Goal: Information Seeking & Learning: Learn about a topic

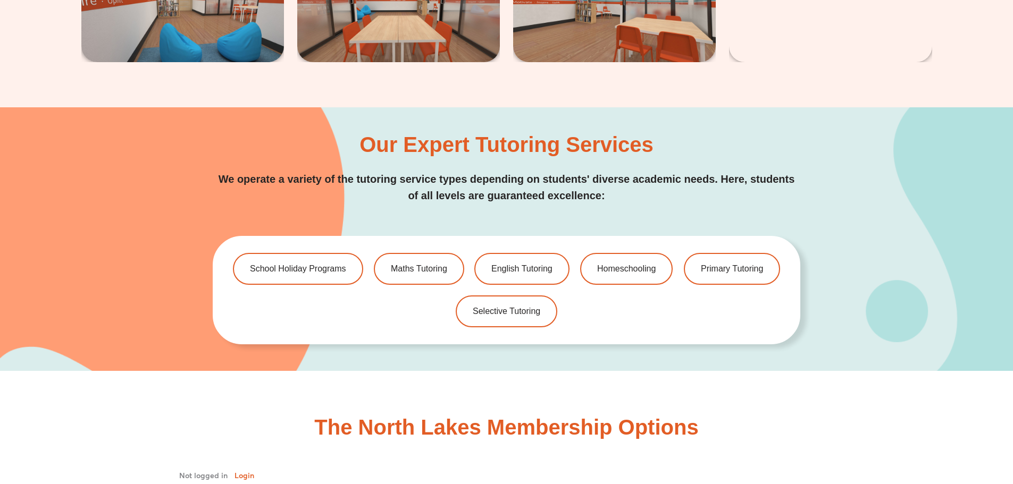
scroll to position [2339, 0]
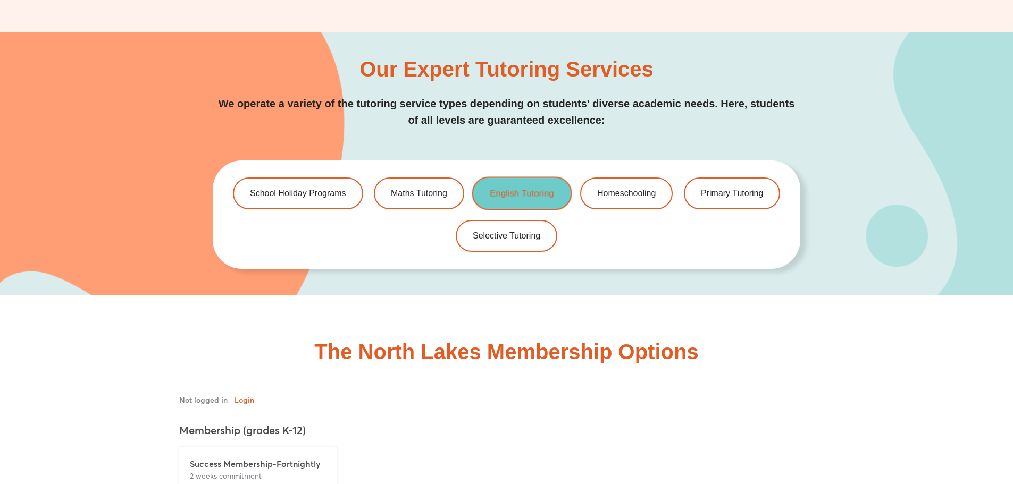
click at [492, 200] on link "English Tutoring" at bounding box center [522, 193] width 100 height 33
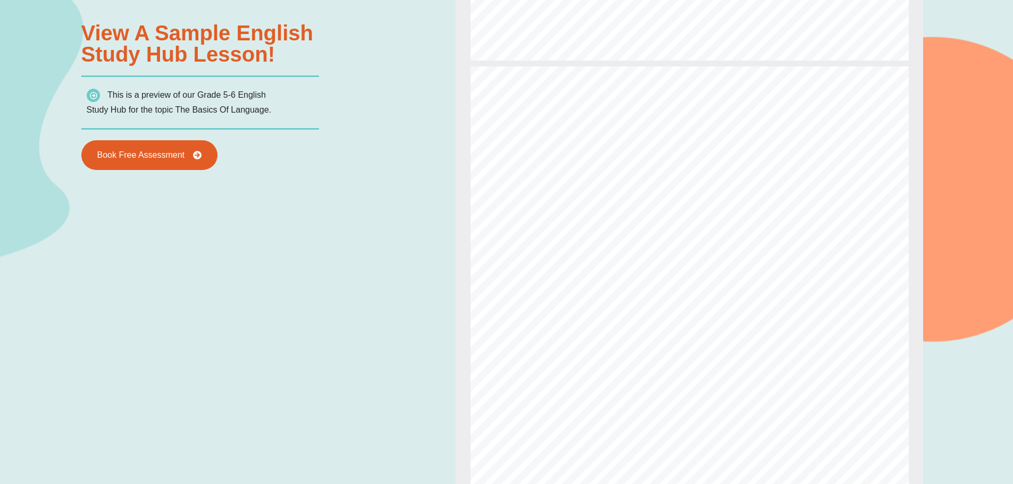
scroll to position [585, 0]
type input "*"
click at [352, 211] on div "Powered By EmbedPress View a sample english Study Hub lesson! This is a preview…" at bounding box center [506, 280] width 851 height 729
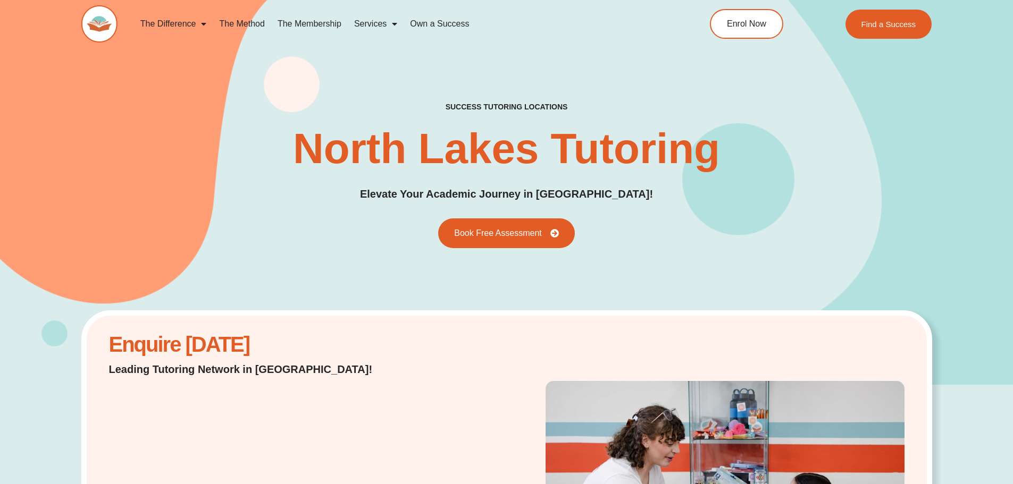
click at [225, 20] on link "The Method" at bounding box center [242, 24] width 58 height 24
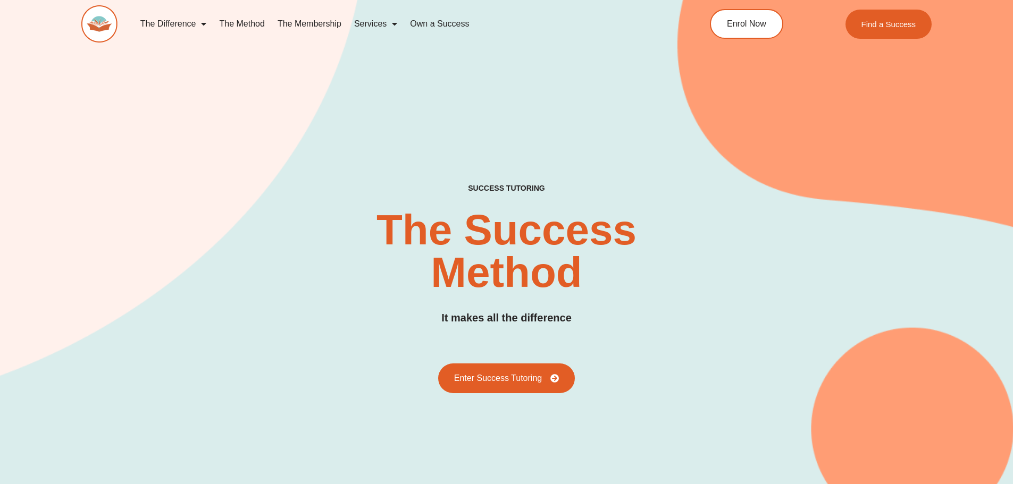
click at [326, 28] on link "The Membership" at bounding box center [309, 24] width 77 height 24
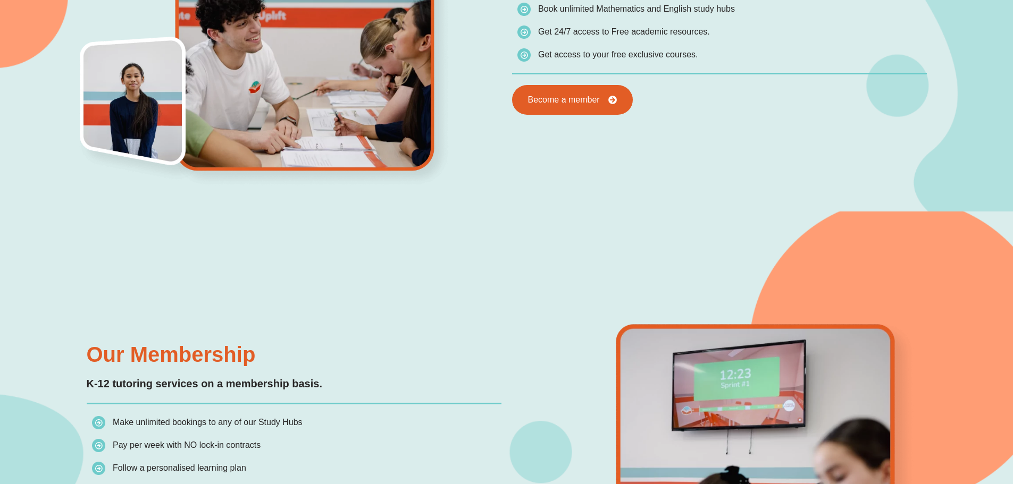
scroll to position [528, 0]
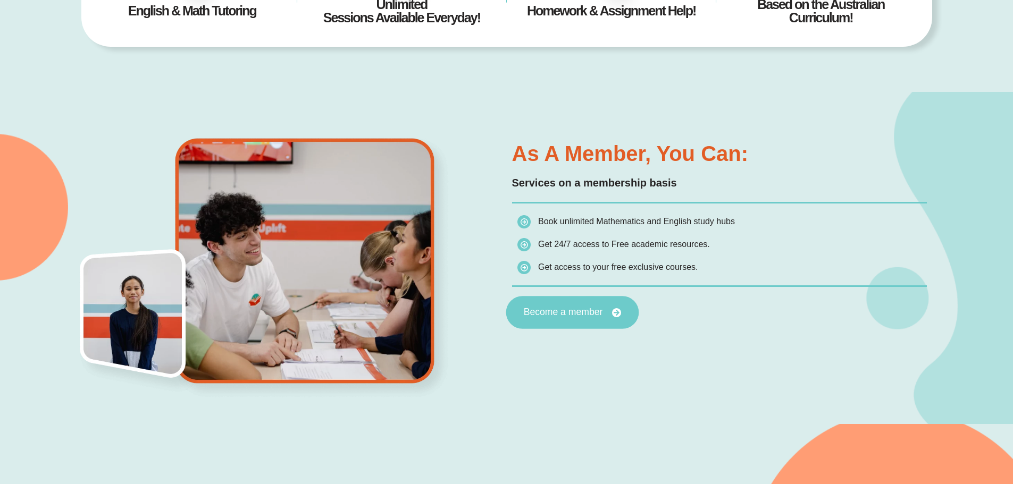
click at [583, 313] on span "Become a member" at bounding box center [562, 313] width 79 height 10
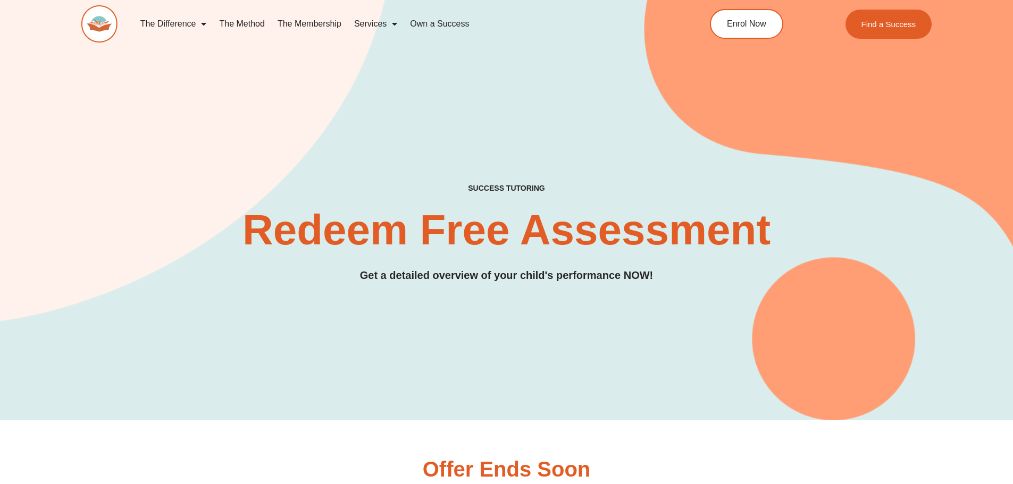
click at [248, 27] on link "The Method" at bounding box center [242, 24] width 58 height 24
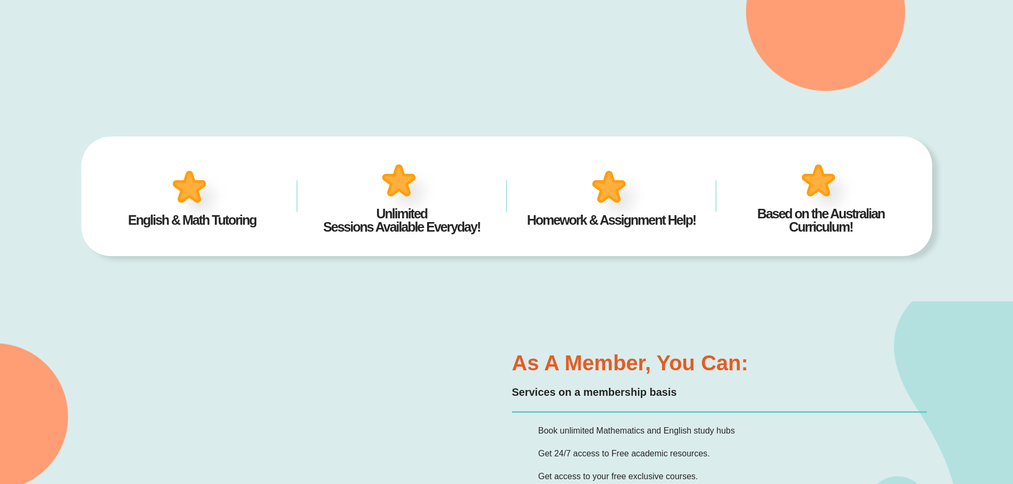
scroll to position [319, 0]
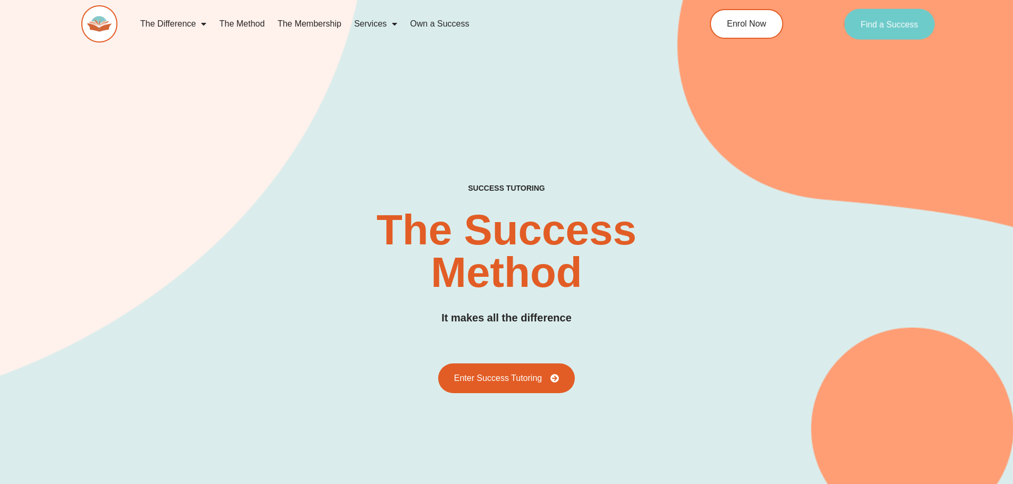
click at [881, 31] on link "Find a Success" at bounding box center [889, 24] width 91 height 31
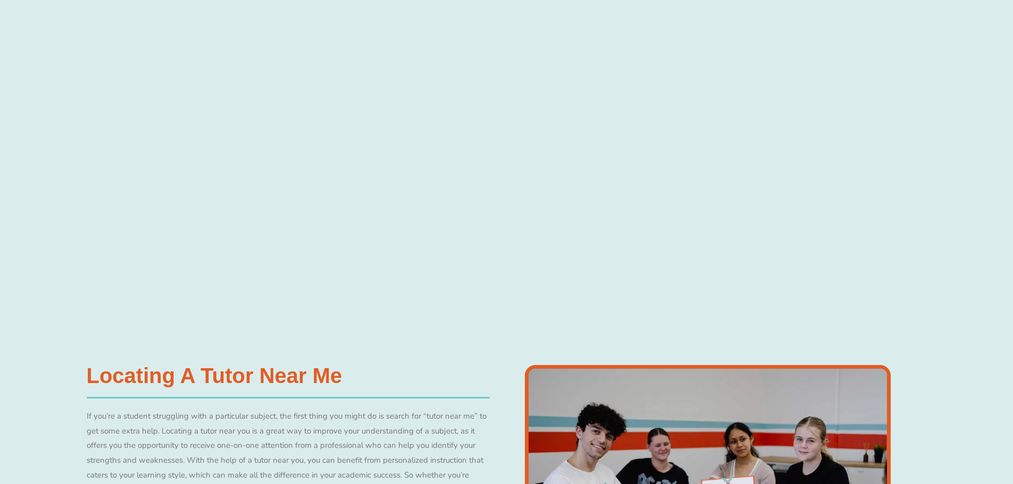
scroll to position [465, 0]
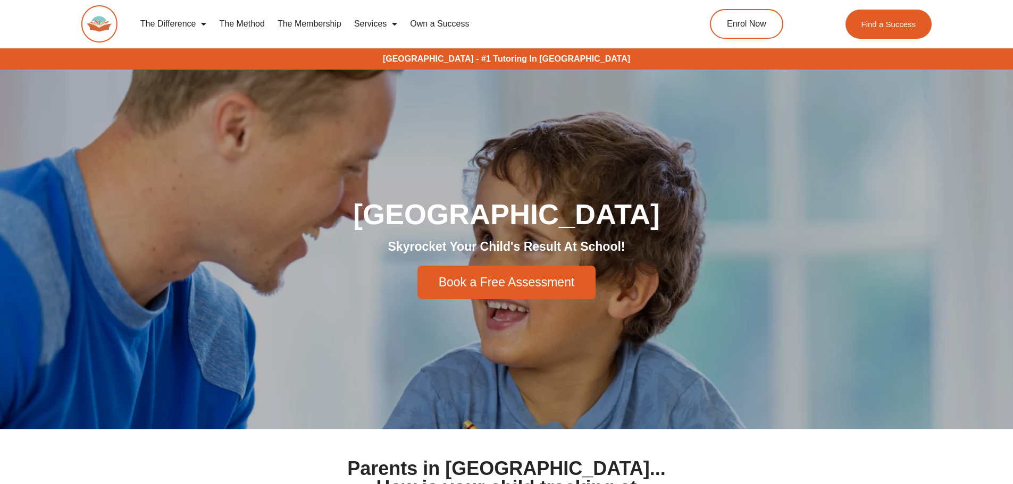
click at [316, 24] on link "The Membership" at bounding box center [309, 24] width 77 height 24
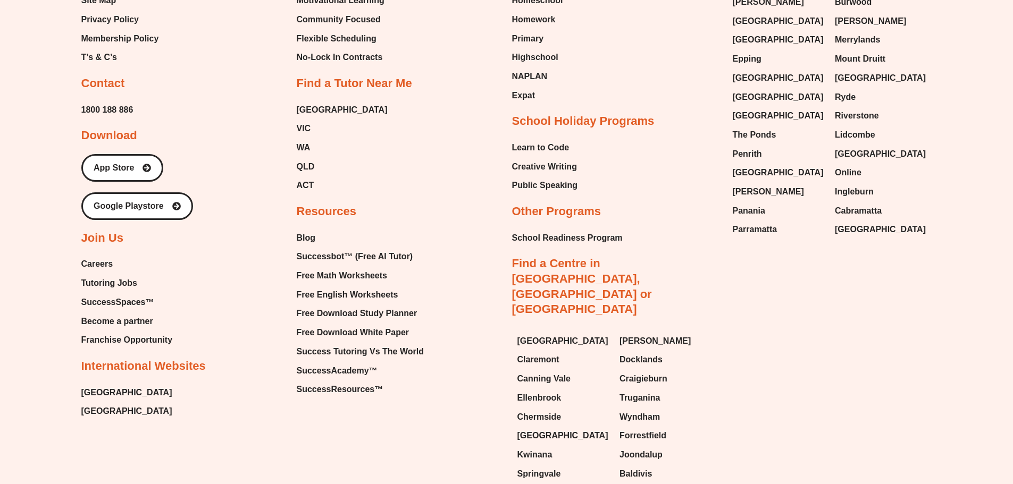
scroll to position [2957, 0]
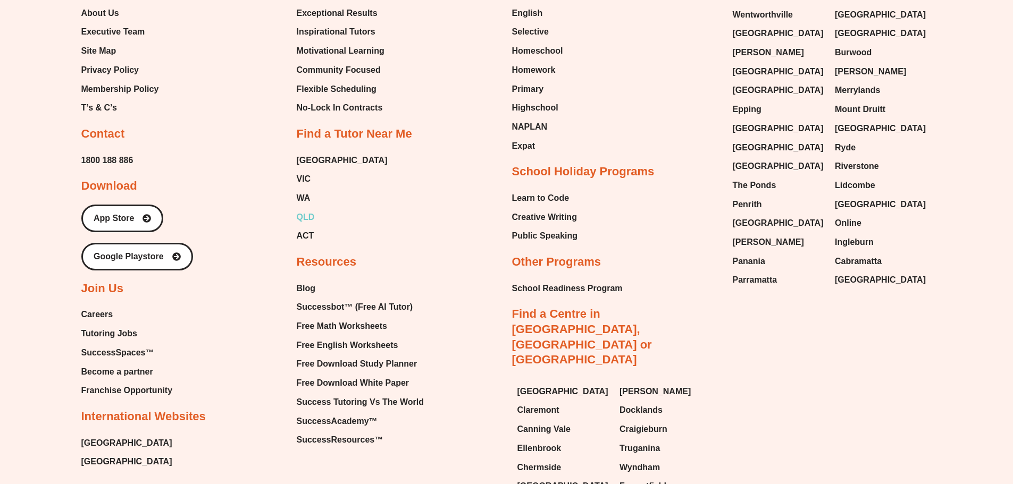
click at [312, 209] on span "QLD" at bounding box center [306, 217] width 18 height 16
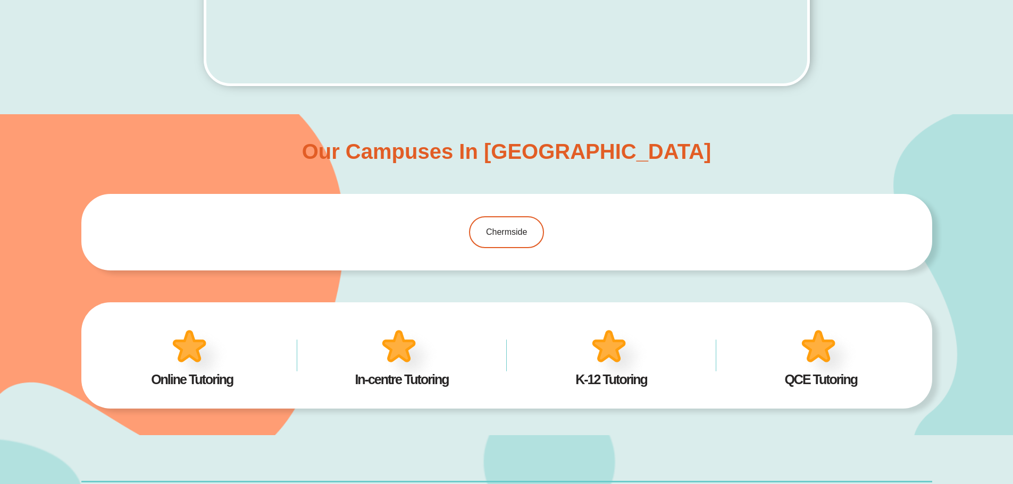
scroll to position [715, 0]
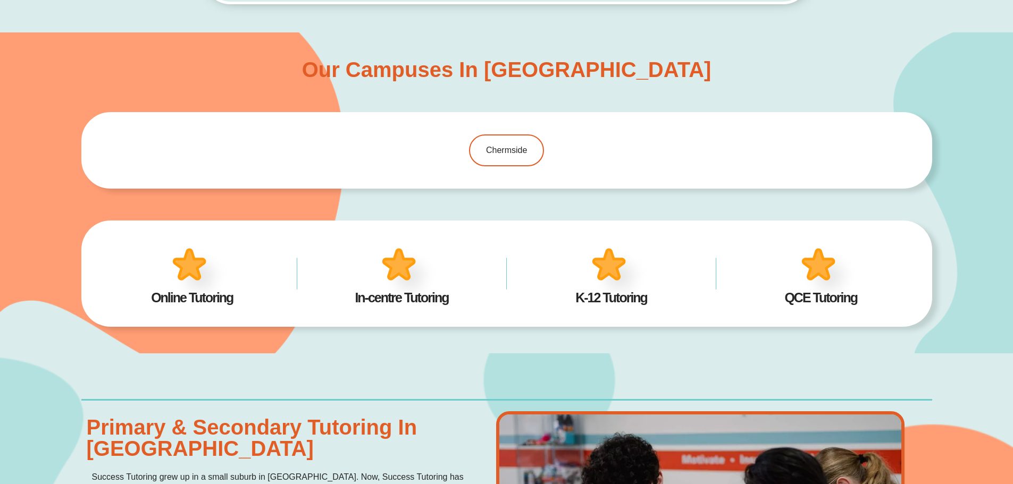
click at [388, 284] on img at bounding box center [409, 275] width 66 height 64
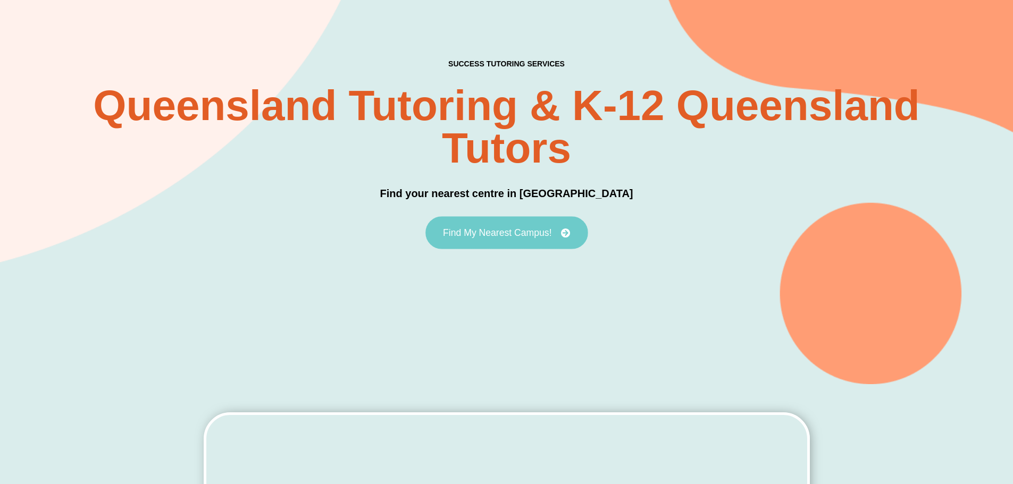
scroll to position [0, 0]
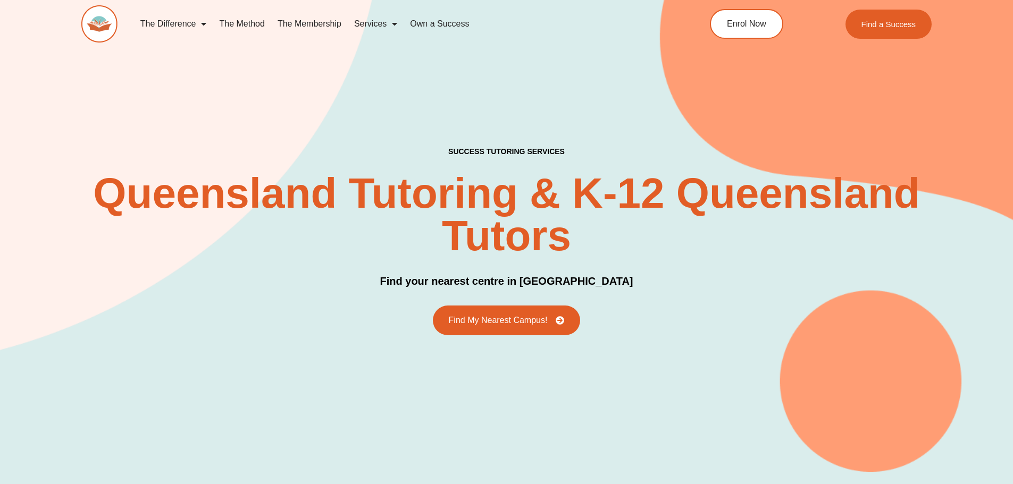
click at [233, 26] on link "The Method" at bounding box center [242, 24] width 58 height 24
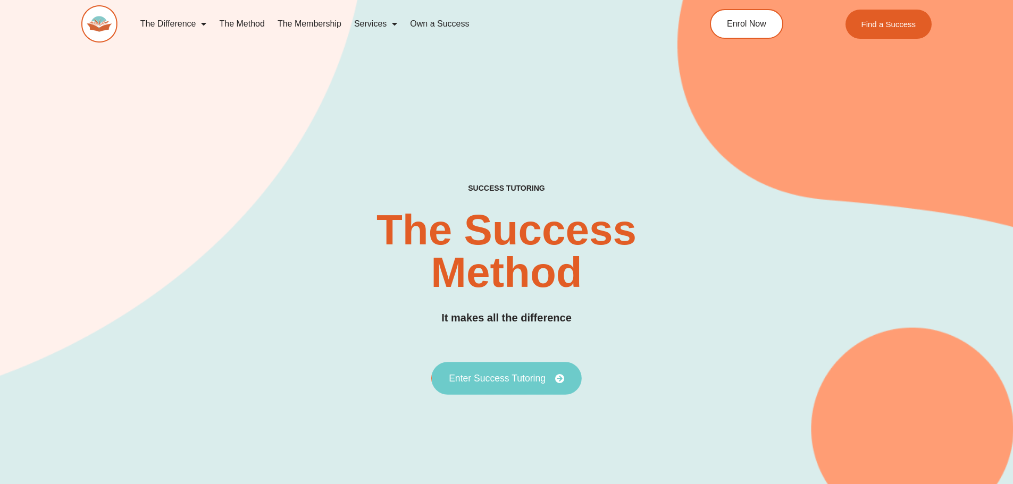
click at [490, 370] on link "Enter Success Tutoring" at bounding box center [506, 378] width 150 height 33
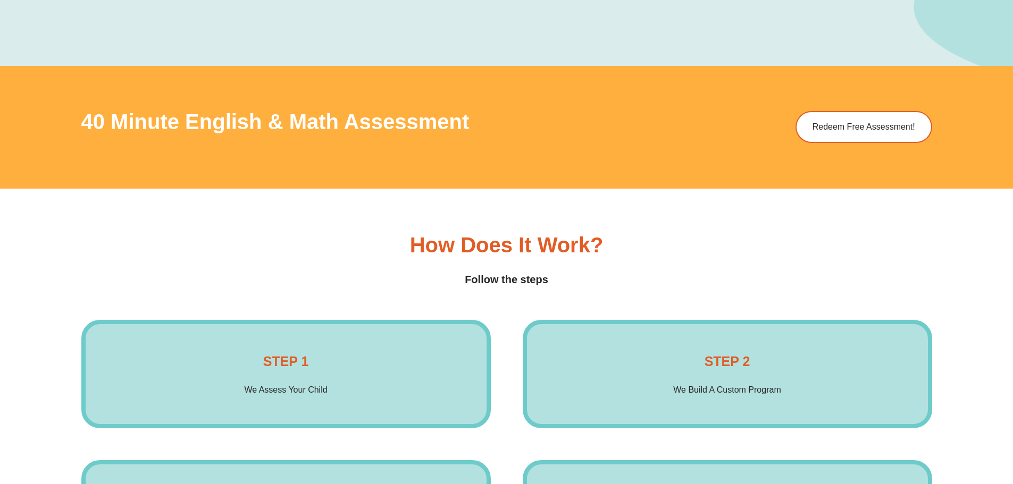
scroll to position [1699, 0]
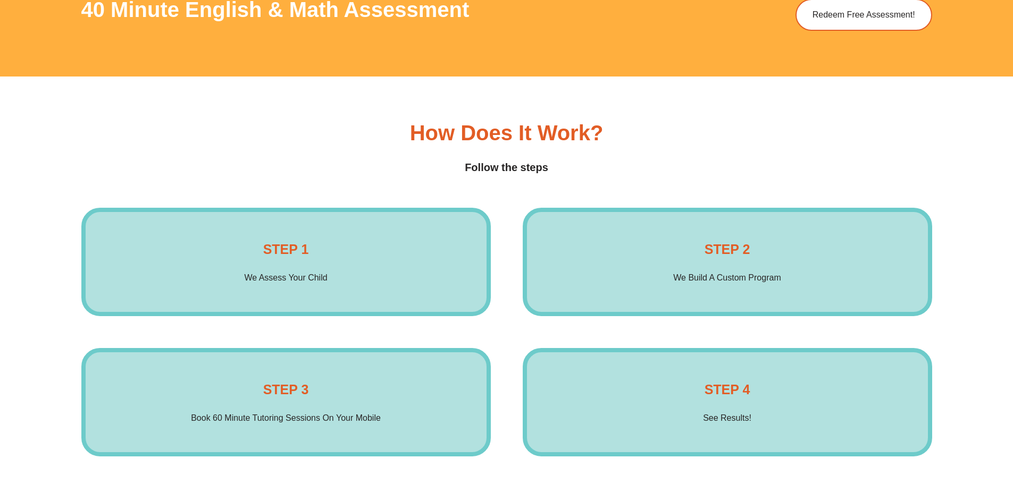
click at [365, 267] on div "STEP 1 We Assess Your Child Enrol Now" at bounding box center [285, 262] width 409 height 108
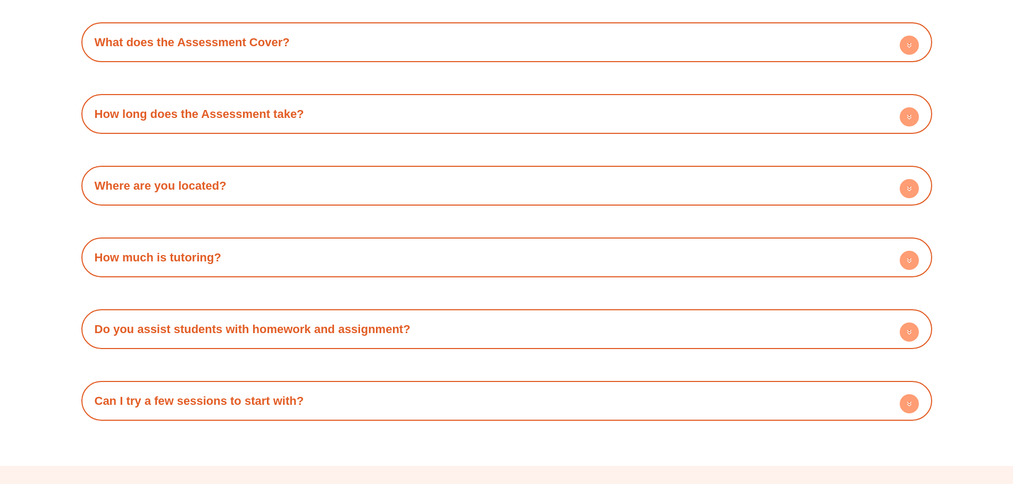
scroll to position [3347, 0]
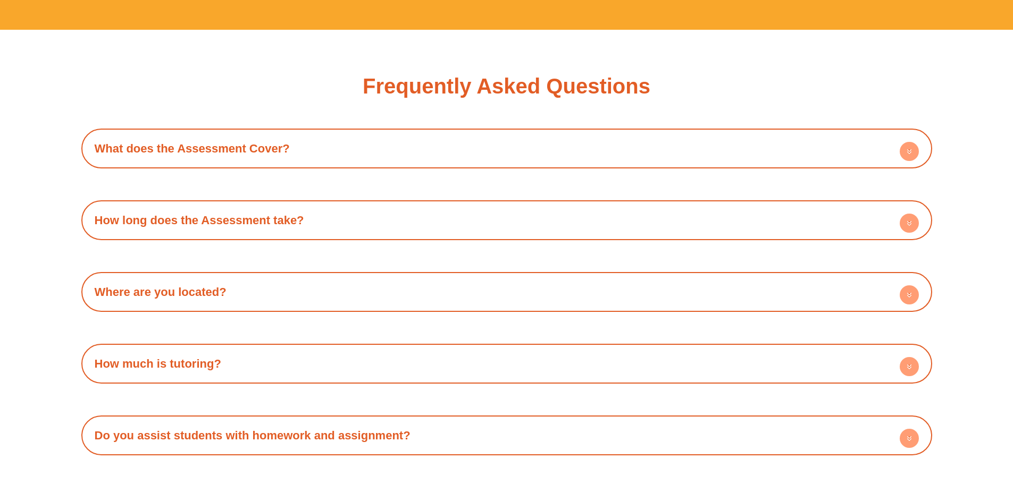
click at [518, 360] on div "How much is tutoring?" at bounding box center [507, 363] width 840 height 29
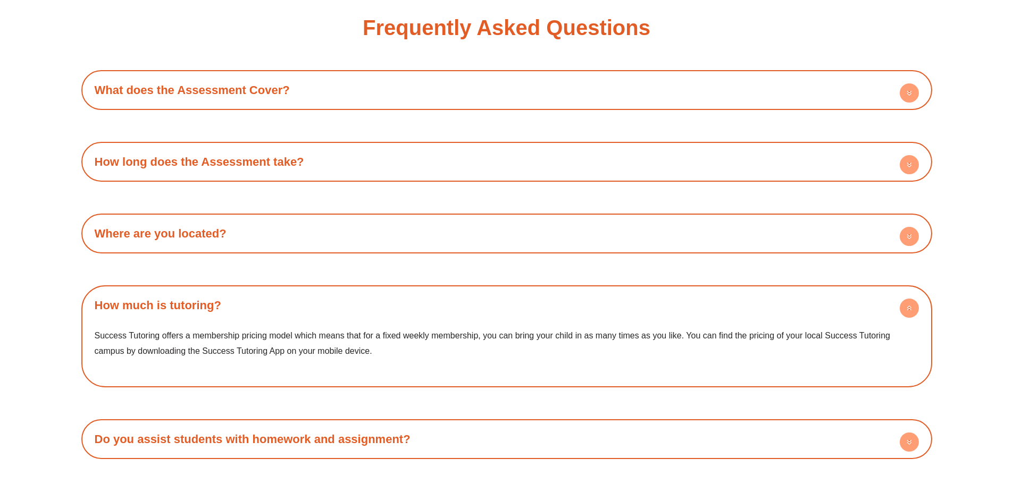
scroll to position [3507, 0]
